Goal: Find specific page/section: Find specific page/section

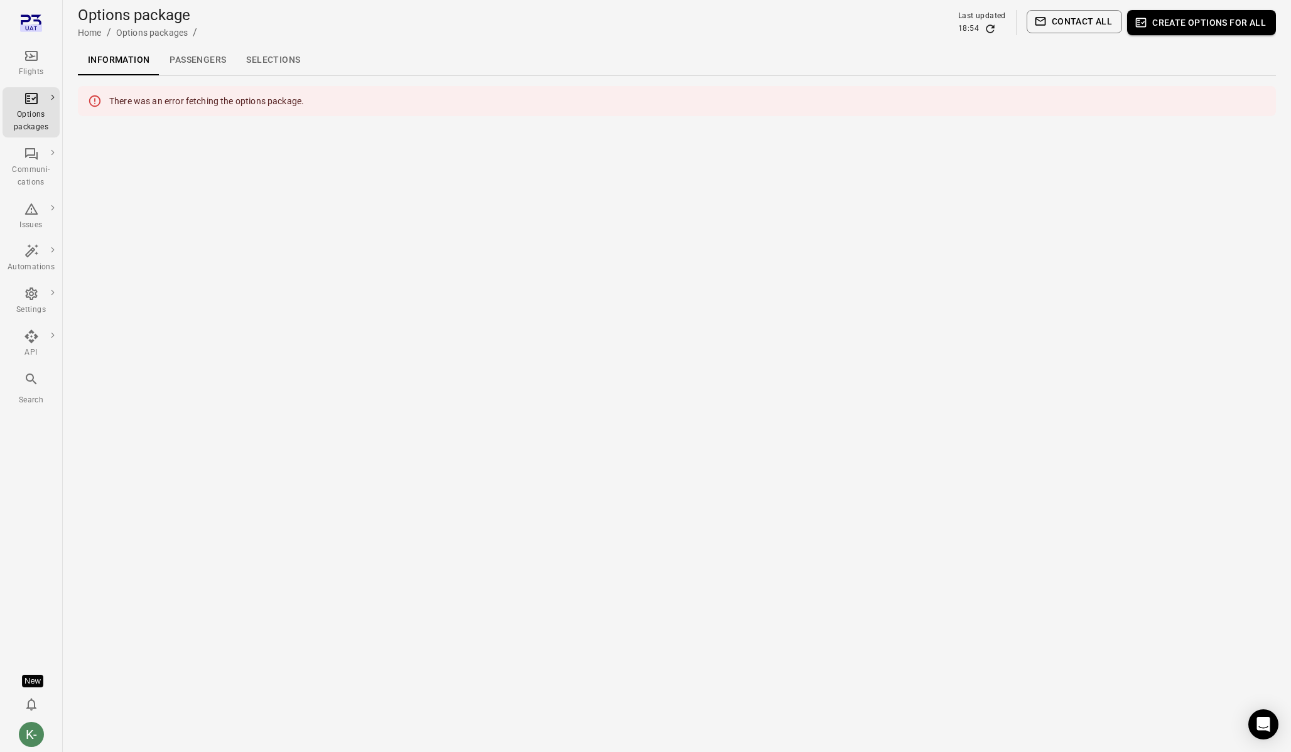
click at [631, 357] on main "Options package Home / Options packages / Last updated 18:54 Contact all Create…" at bounding box center [677, 376] width 1228 height 752
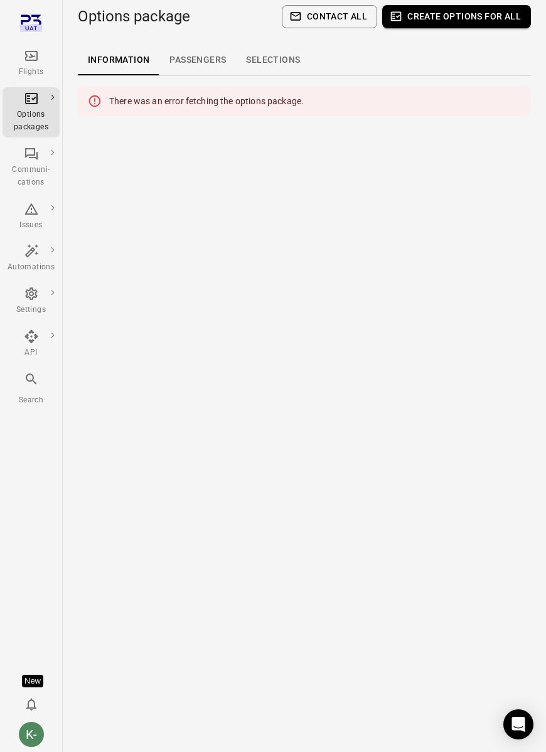
click at [345, 315] on main "Options package Home / Options packages / Last updated 19:16 Contact all Create…" at bounding box center [305, 376] width 484 height 752
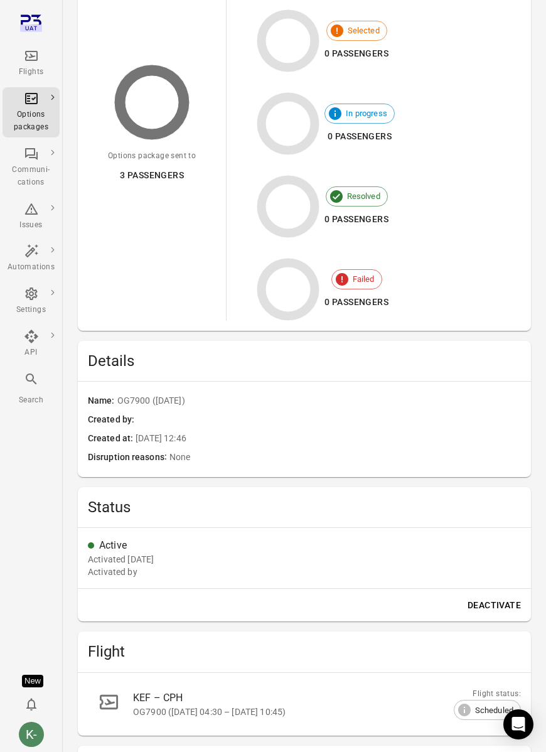
scroll to position [206, 0]
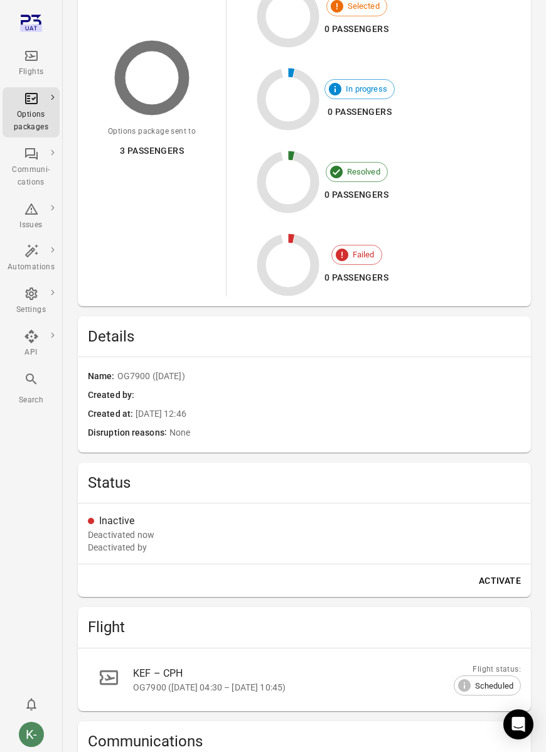
scroll to position [261, 0]
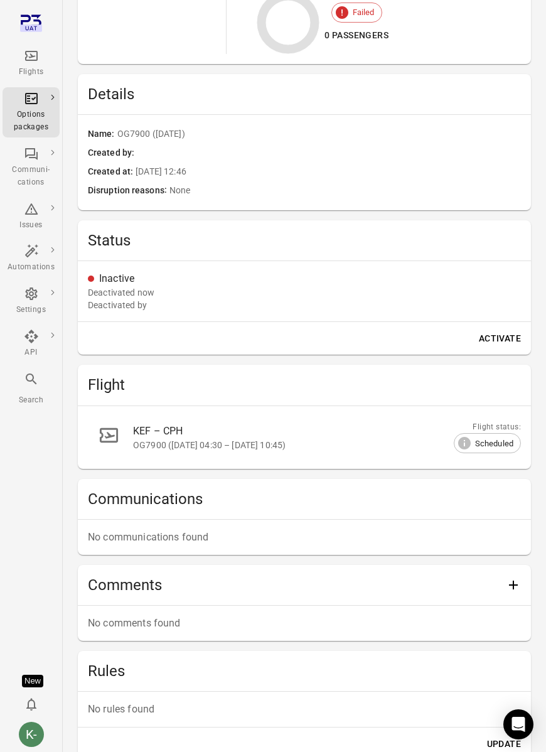
scroll to position [482, 0]
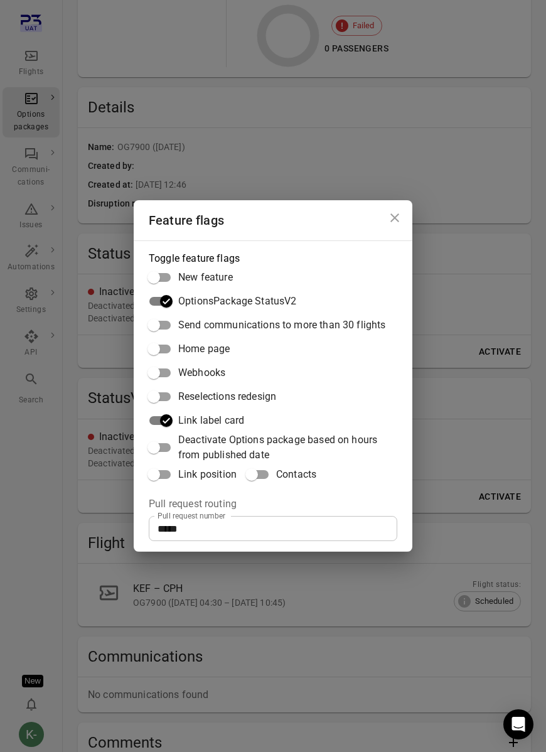
click at [400, 227] on button "Close dialog" at bounding box center [394, 217] width 25 height 25
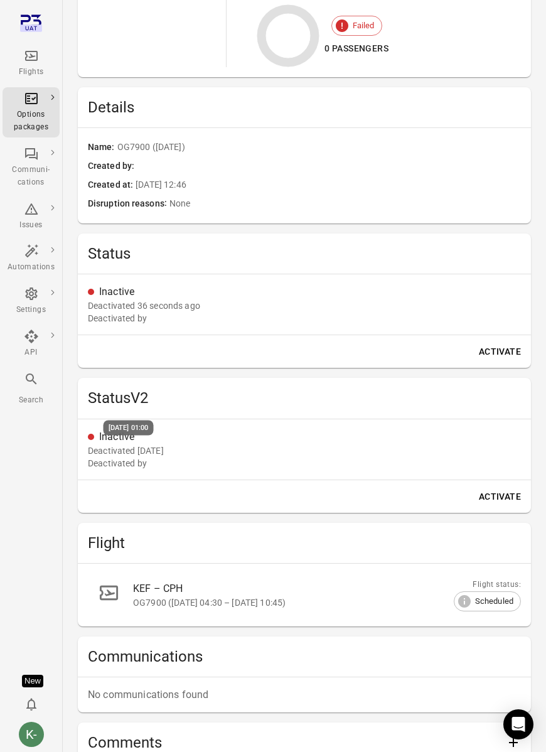
click at [164, 452] on div "Deactivated 2 years ago" at bounding box center [126, 451] width 76 height 13
click at [164, 445] on div "Deactivated 2 years ago" at bounding box center [126, 451] width 76 height 13
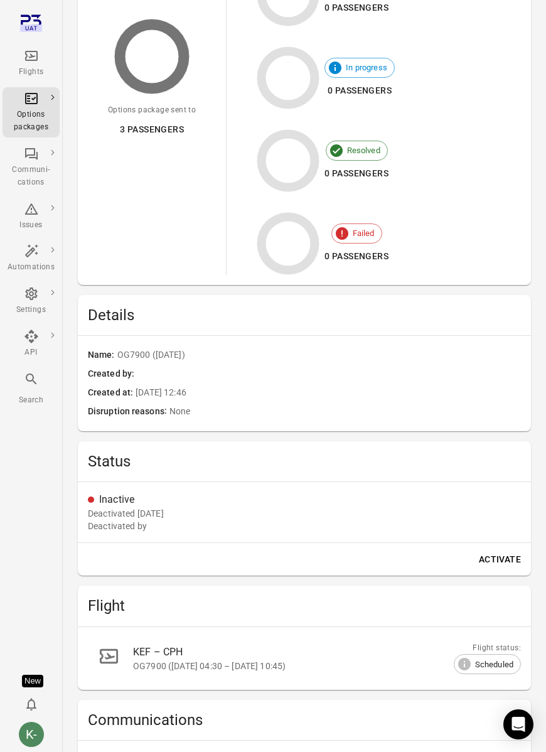
scroll to position [226, 0]
